Goal: Information Seeking & Learning: Learn about a topic

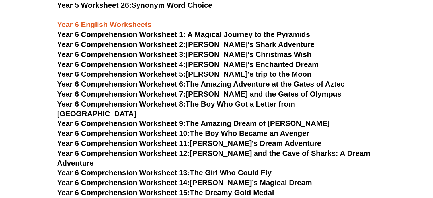
scroll to position [2904, 0]
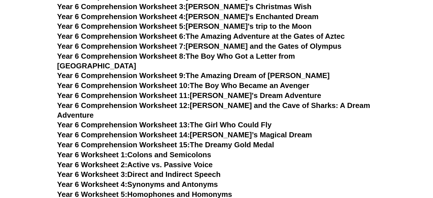
click at [225, 58] on link "Year 6 Comprehension Worksheet 8: The Boy Who Got a Letter from [GEOGRAPHIC_DAT…" at bounding box center [176, 61] width 238 height 18
click at [195, 56] on link "Year 6 Comprehension Worksheet 8: The Boy Who Got a Letter from [GEOGRAPHIC_DAT…" at bounding box center [176, 61] width 238 height 18
click at [192, 71] on link "Year 6 Comprehension Worksheet 9: The Amazing Dream of [PERSON_NAME]" at bounding box center [193, 75] width 272 height 9
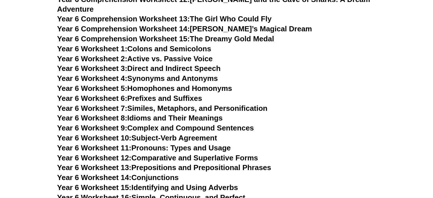
scroll to position [3014, 0]
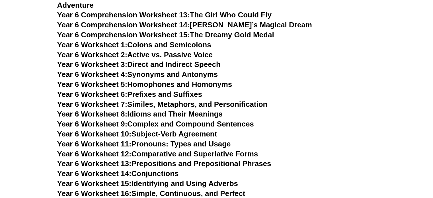
click at [164, 110] on link "Year 6 Worksheet 8: Idioms and Their Meanings" at bounding box center [139, 114] width 165 height 9
click at [160, 120] on link "Year 6 Worksheet 9: Complex and Compound Sentences" at bounding box center [155, 124] width 197 height 9
click at [157, 129] on link "Year 6 Worksheet 10: Subject-Verb Agreement" at bounding box center [137, 133] width 160 height 9
click at [154, 139] on link "Year 6 Worksheet 11: Pronouns: Types and Usage" at bounding box center [144, 143] width 174 height 9
click at [155, 149] on link "Year 6 Worksheet 12: Comparative and Superlative Forms" at bounding box center [157, 153] width 201 height 9
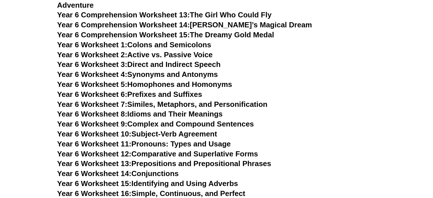
click at [153, 159] on link "Year 6 Worksheet 13: Prepositions and Prepositional Phrases" at bounding box center [164, 163] width 214 height 9
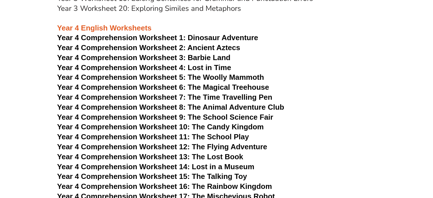
scroll to position [2022, 0]
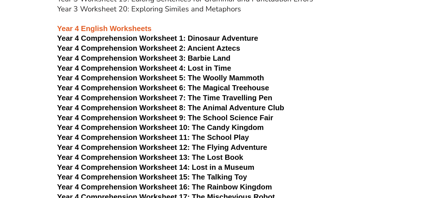
click at [199, 56] on span "Year 4 Comprehension Worksheet 3: Barbie Land" at bounding box center [143, 58] width 173 height 9
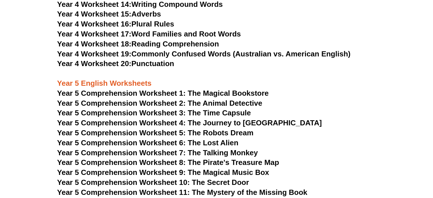
scroll to position [2384, 0]
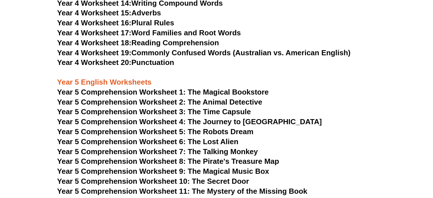
click at [163, 88] on span "Year 5 Comprehension Worksheet 1: The Magical Bookstore" at bounding box center [162, 92] width 211 height 9
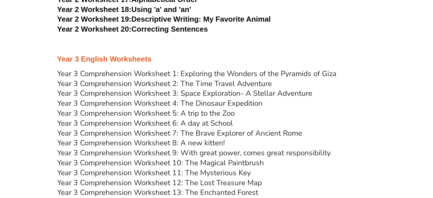
scroll to position [1571, 0]
click at [146, 75] on link "Year 3 Comprehension Worksheet 1: Exploring the Wonders of the Pyramids of Giza" at bounding box center [196, 74] width 279 height 10
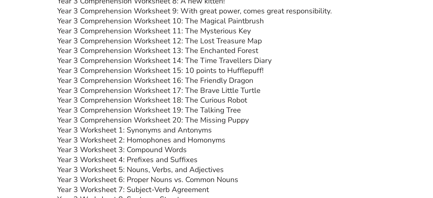
scroll to position [1737, 0]
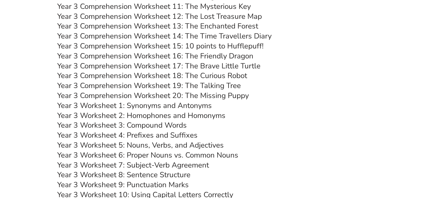
click at [150, 107] on link "Year 3 Worksheet 1: Synonyms and Antonyms" at bounding box center [134, 105] width 155 height 10
click at [147, 115] on link "Year 3 Worksheet 2: Homophones and Homonyms" at bounding box center [141, 115] width 168 height 10
click at [148, 127] on link "Year 3 Worksheet 3: Compound Words" at bounding box center [121, 125] width 129 height 10
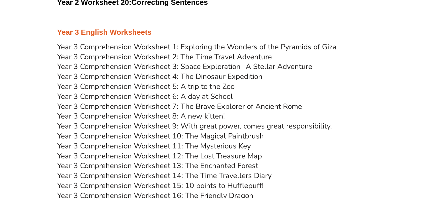
scroll to position [1597, 0]
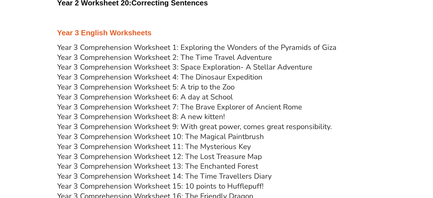
click at [196, 61] on link "Year 3 Comprehension Worksheet 2: The Time Travel Adventure" at bounding box center [164, 57] width 215 height 10
